Goal: Information Seeking & Learning: Check status

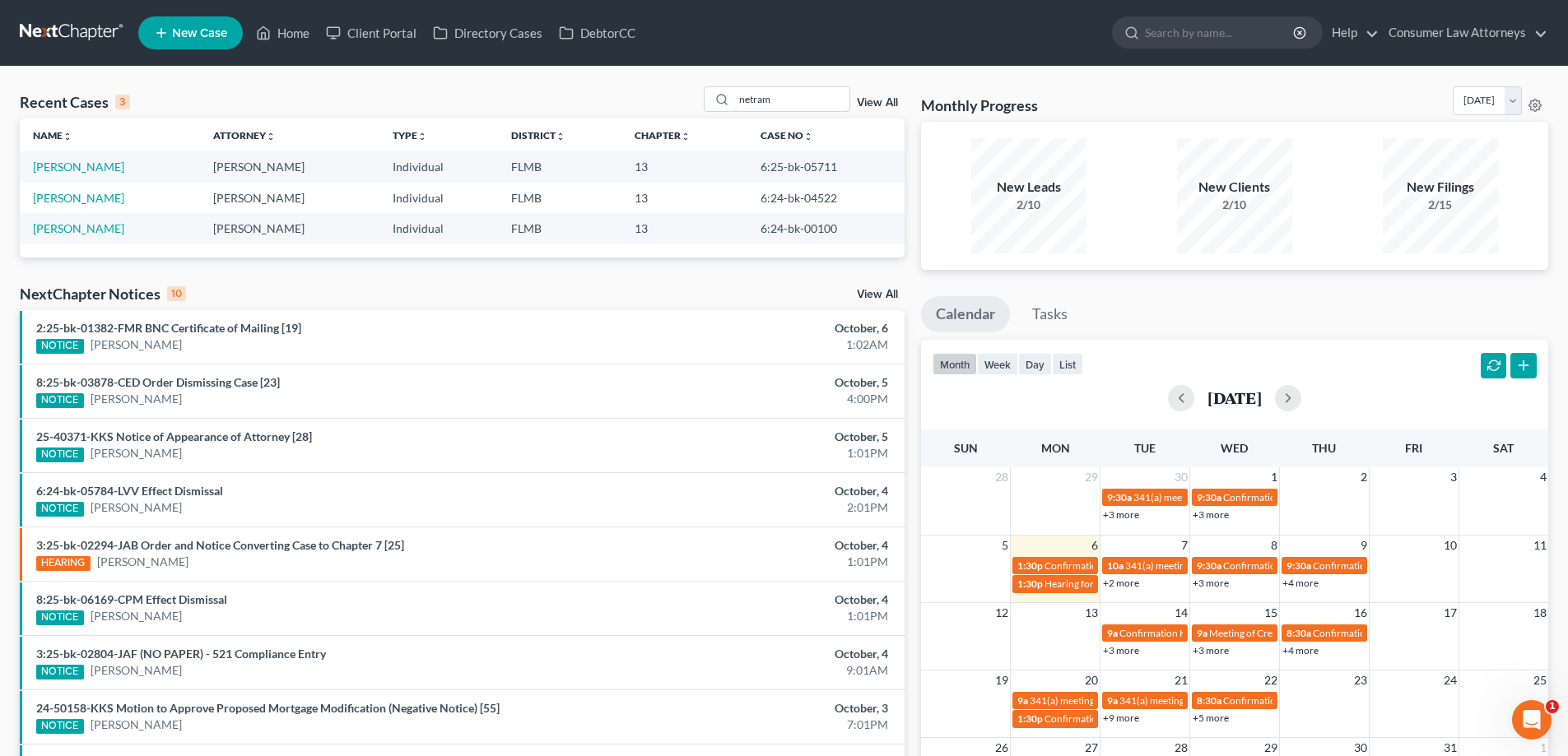
drag, startPoint x: 0, startPoint y: 0, endPoint x: 607, endPoint y: 101, distance: 615.3
click at [608, 101] on div "Recent Cases 3 netram View All" at bounding box center [462, 102] width 884 height 32
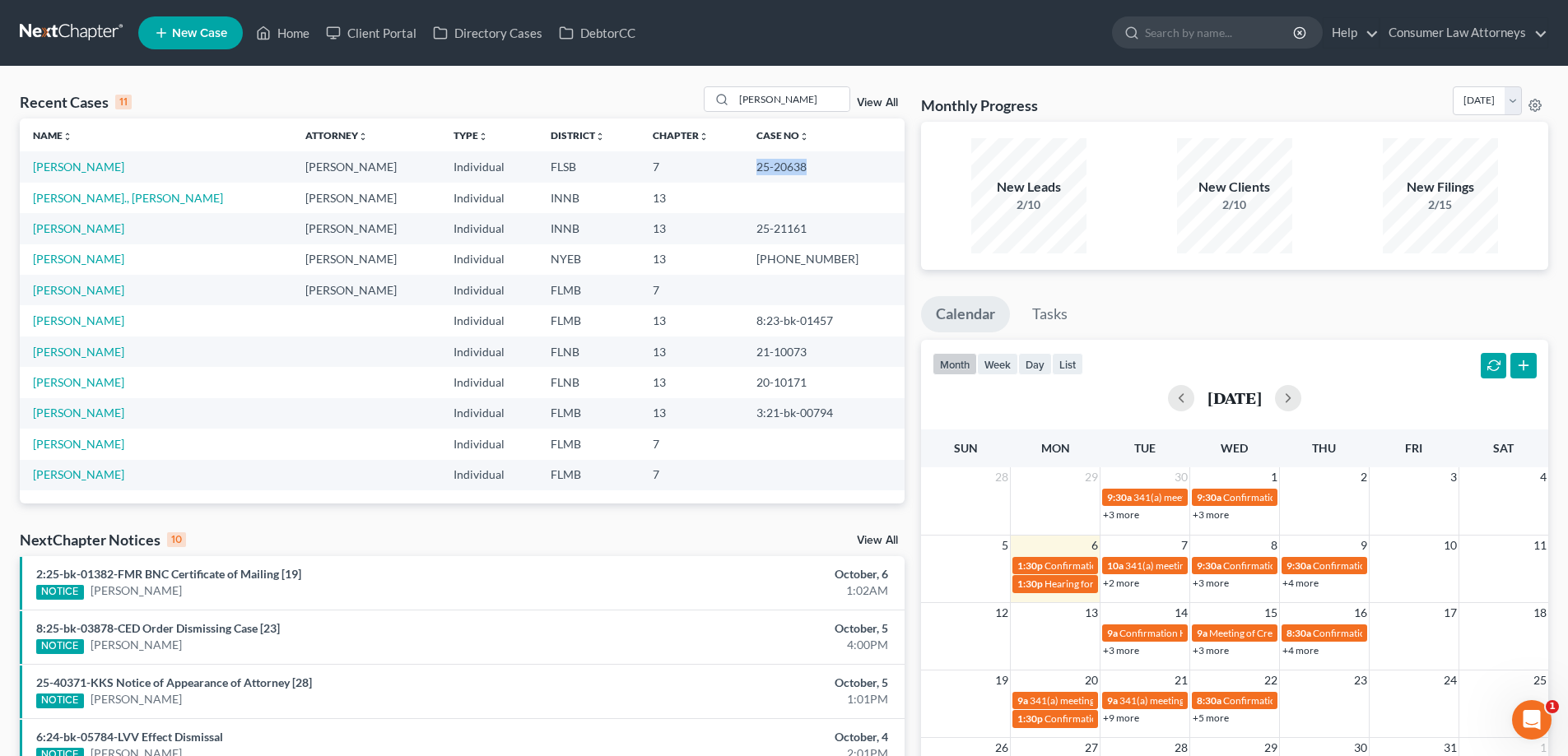
drag, startPoint x: 811, startPoint y: 171, endPoint x: 755, endPoint y: 175, distance: 56.1
click at [755, 175] on td "25-20638" at bounding box center [823, 167] width 161 height 31
copy td "25-20638"
drag, startPoint x: 767, startPoint y: 107, endPoint x: 645, endPoint y: 118, distance: 122.5
click at [667, 115] on div "Recent Cases 11 [PERSON_NAME] View All" at bounding box center [462, 102] width 884 height 32
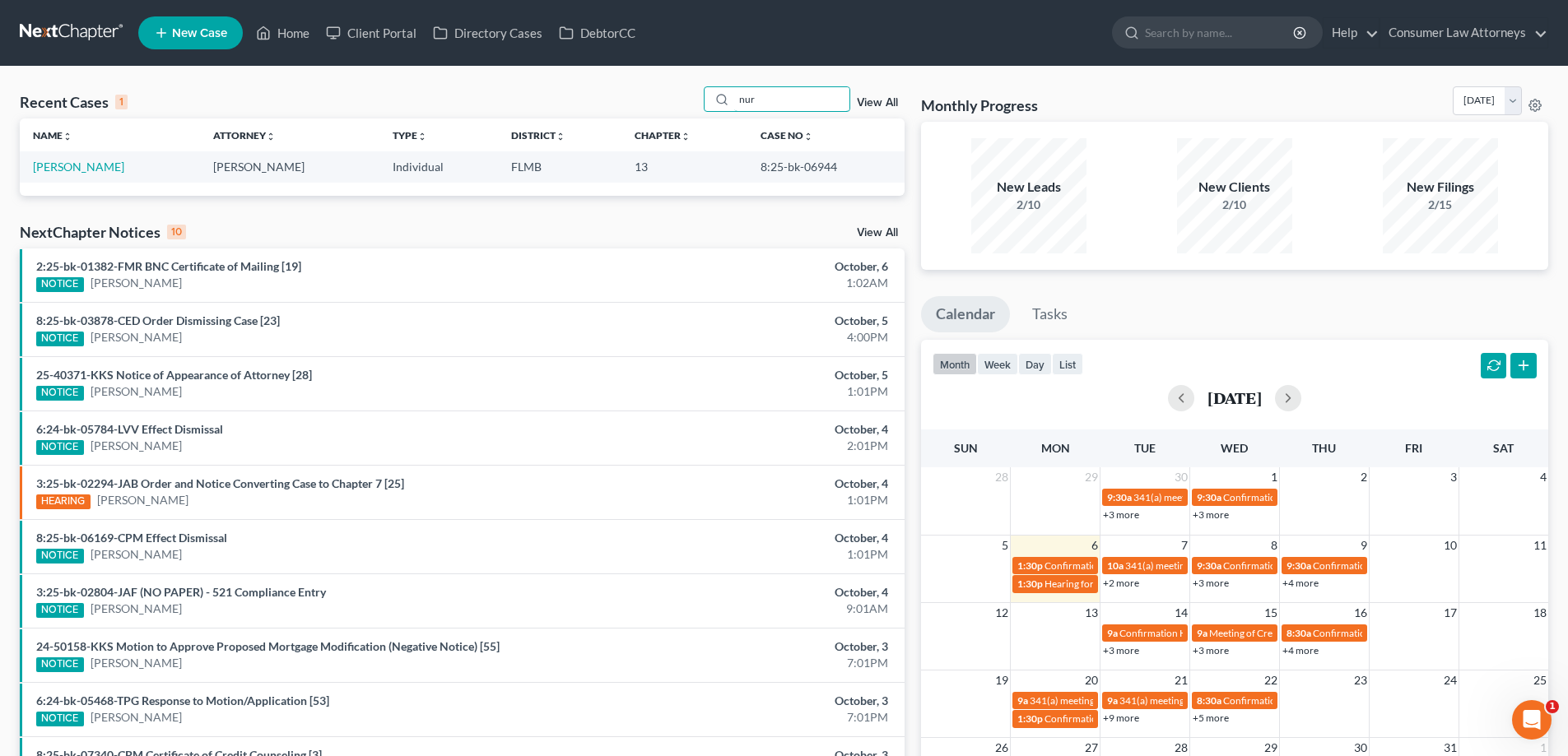
type input "nur"
click at [761, 167] on td "8:25-bk-06944" at bounding box center [826, 167] width 157 height 31
drag, startPoint x: 761, startPoint y: 167, endPoint x: 742, endPoint y: 147, distance: 27.6
click at [741, 143] on th "Chapter unfold_more expand_more expand_less" at bounding box center [684, 135] width 126 height 33
drag, startPoint x: 754, startPoint y: 169, endPoint x: 835, endPoint y: 162, distance: 81.3
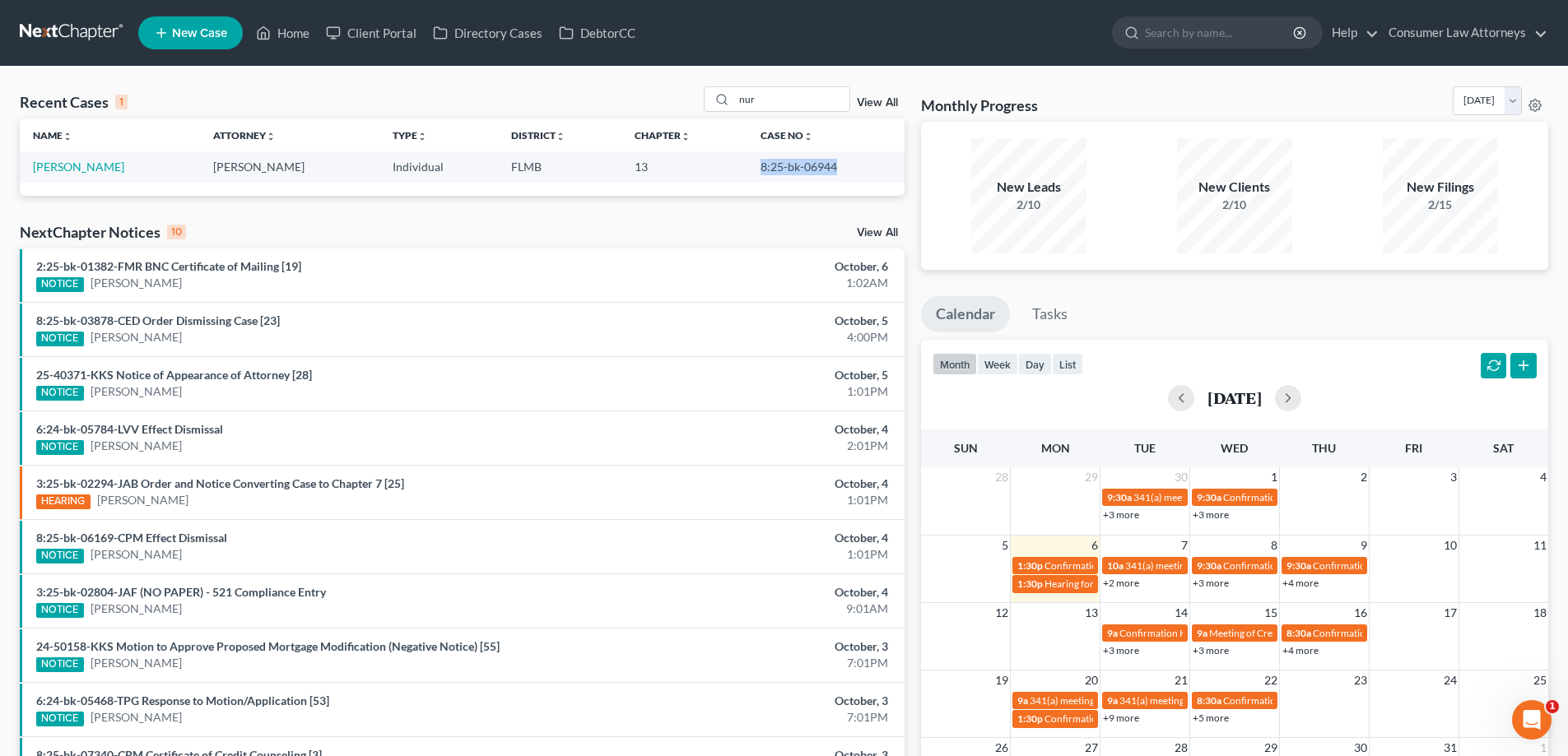
click at [835, 162] on td "8:25-bk-06944" at bounding box center [826, 167] width 157 height 31
copy td "8:25-bk-06944"
